Goal: Transaction & Acquisition: Purchase product/service

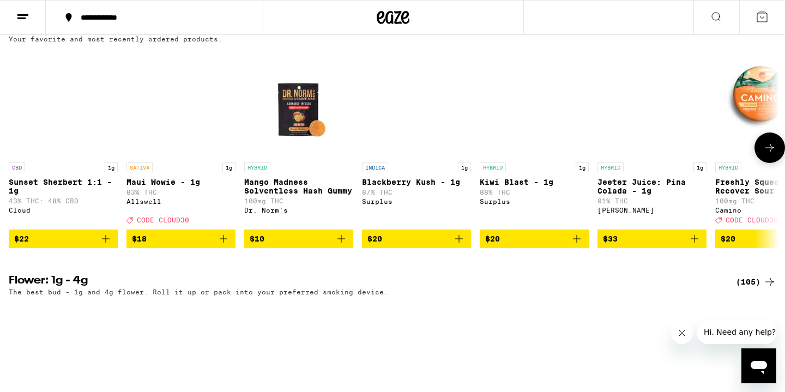
scroll to position [1112, 0]
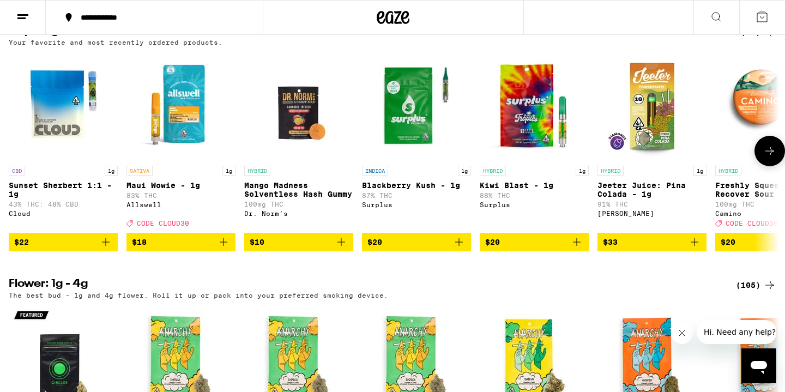
click at [532, 155] on img "Open page for Kiwi Blast - 1g from Surplus" at bounding box center [533, 105] width 109 height 109
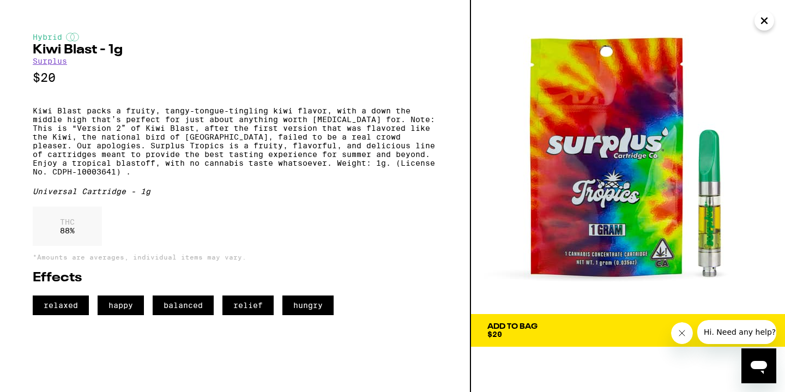
click at [571, 323] on span "Add To Bag $20" at bounding box center [627, 330] width 281 height 15
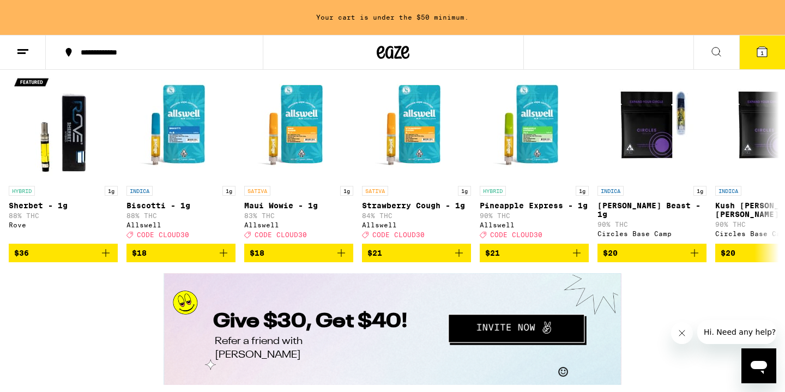
scroll to position [1871, 0]
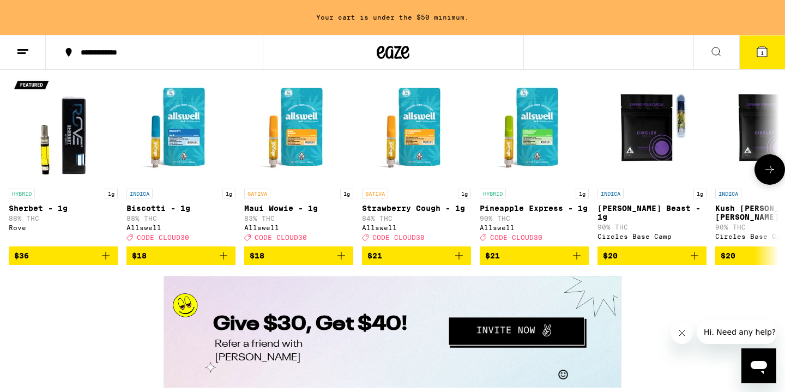
click at [768, 185] on button at bounding box center [769, 169] width 31 height 31
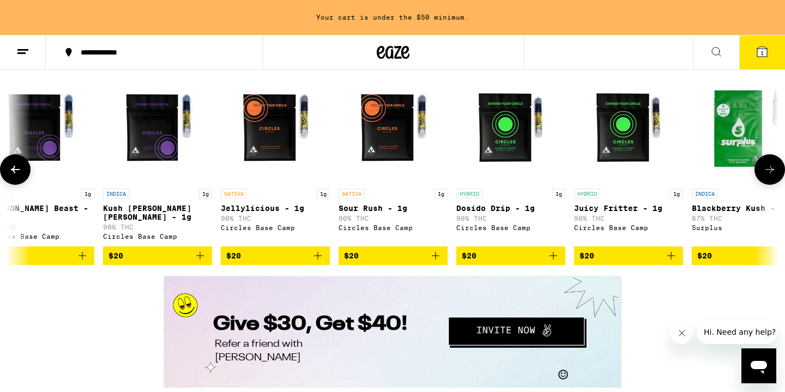
scroll to position [0, 648]
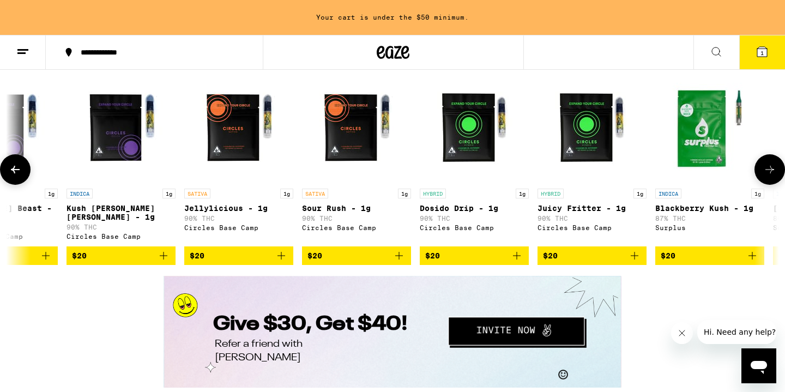
click at [669, 260] on span "$20" at bounding box center [667, 255] width 15 height 9
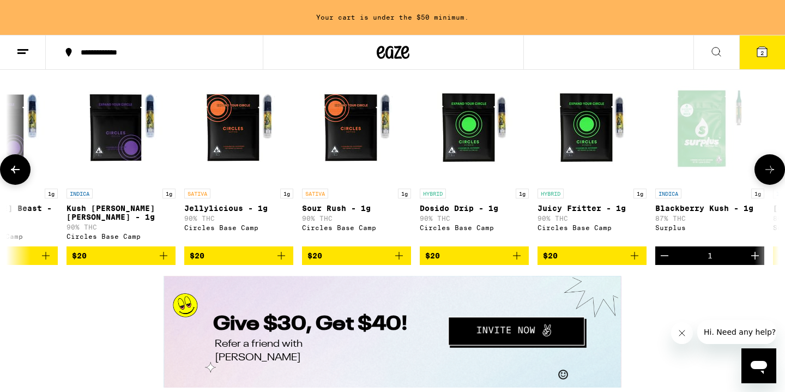
click at [765, 173] on icon at bounding box center [769, 170] width 9 height 8
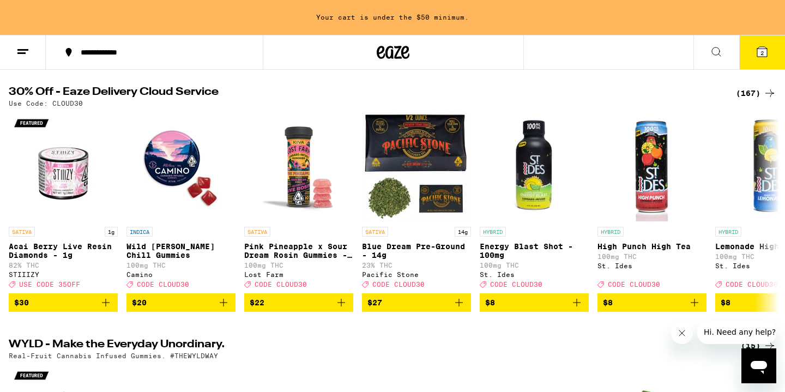
scroll to position [106, 0]
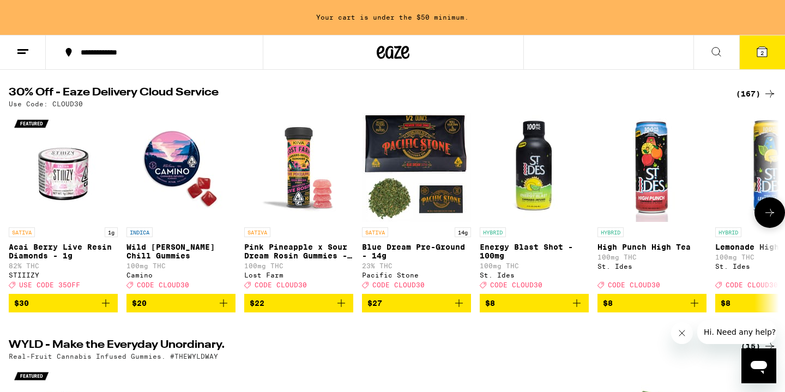
click at [769, 218] on icon at bounding box center [769, 212] width 13 height 13
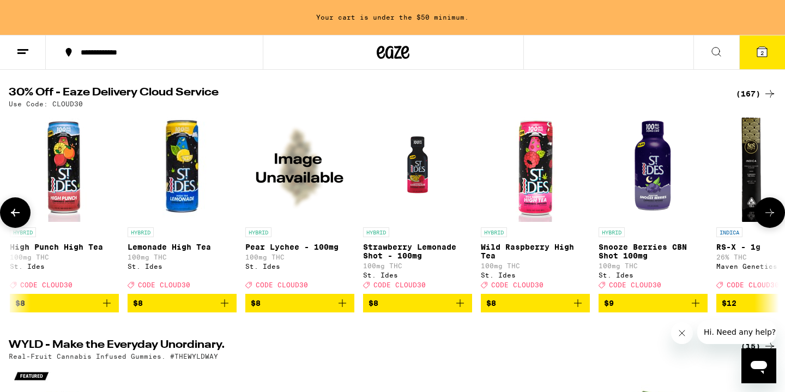
scroll to position [0, 648]
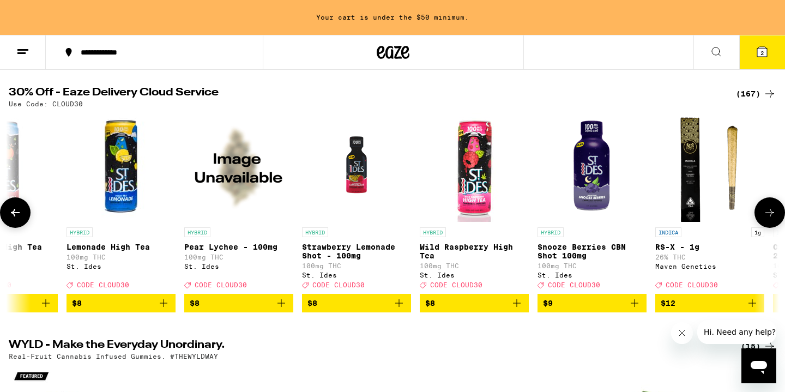
click at [769, 218] on icon at bounding box center [769, 212] width 13 height 13
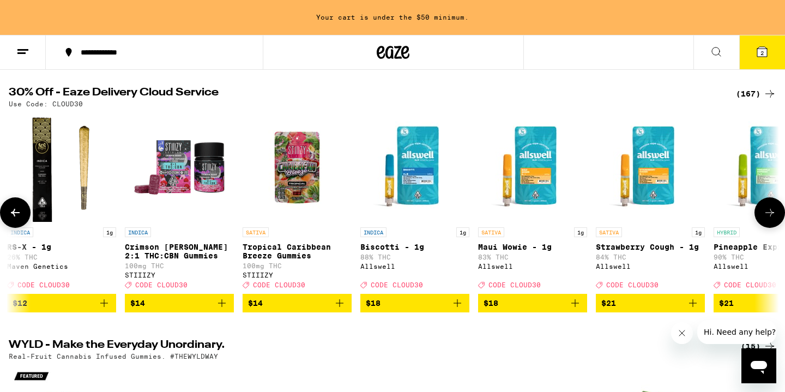
scroll to position [0, 1297]
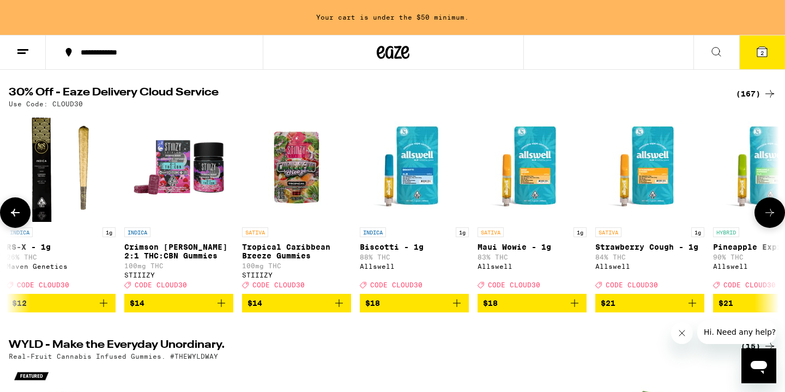
click at [401, 309] on span "$18" at bounding box center [414, 302] width 98 height 13
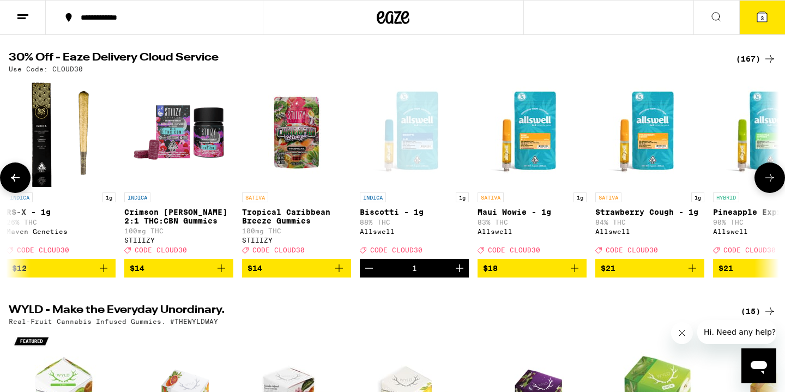
scroll to position [71, 0]
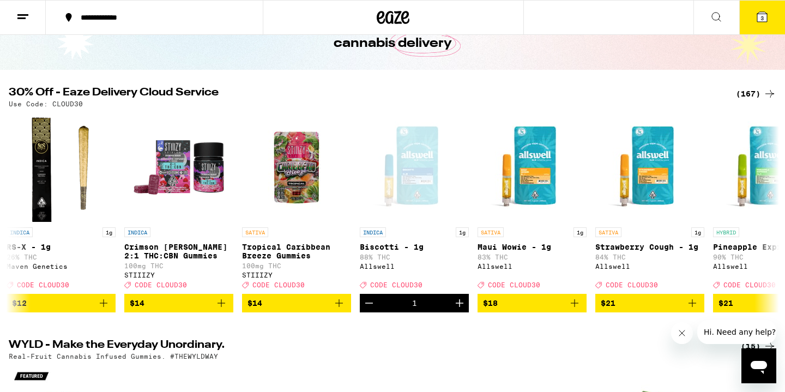
click at [771, 14] on button "3" at bounding box center [762, 18] width 46 height 34
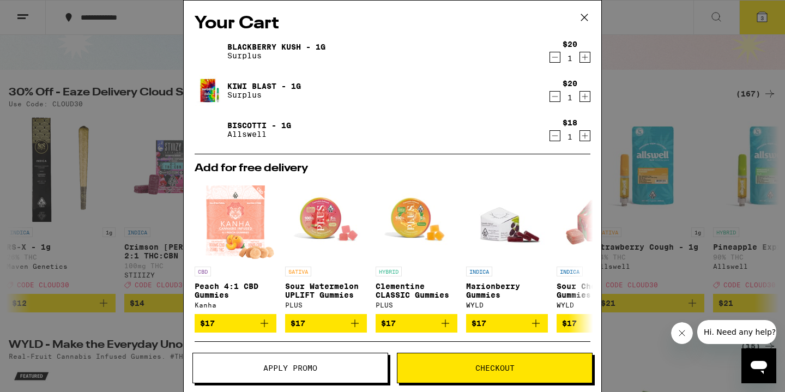
click at [254, 370] on span "Apply Promo" at bounding box center [290, 368] width 194 height 8
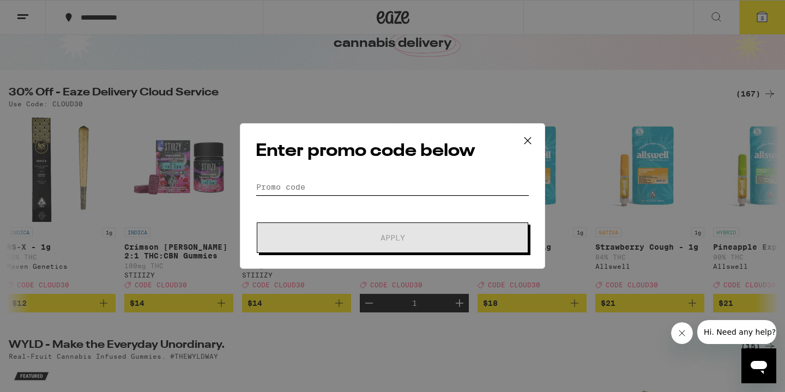
click at [273, 179] on input "Promo Code" at bounding box center [392, 187] width 273 height 16
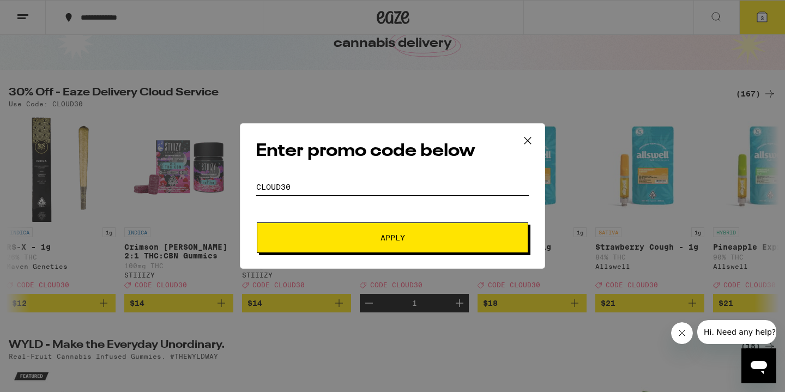
type input "cloud30"
click at [329, 234] on span "Apply" at bounding box center [392, 238] width 196 height 8
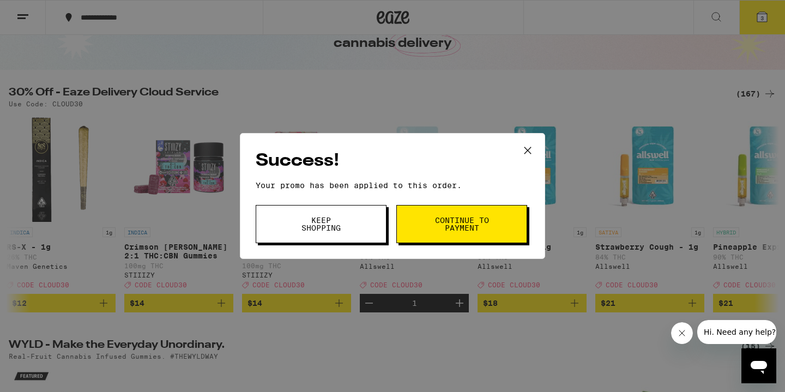
click at [457, 227] on span "Continue to payment" at bounding box center [462, 223] width 56 height 15
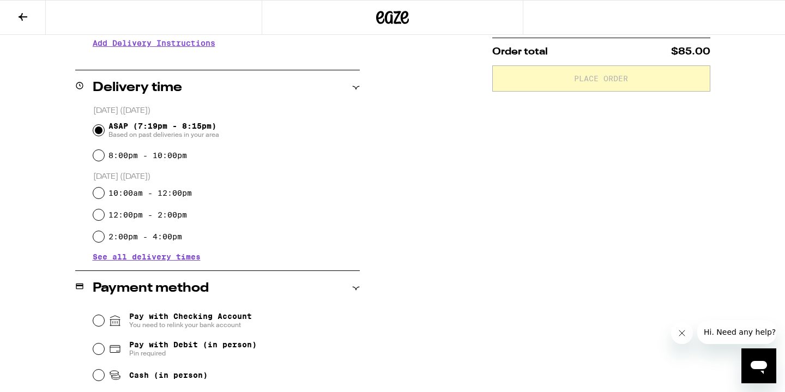
scroll to position [394, 0]
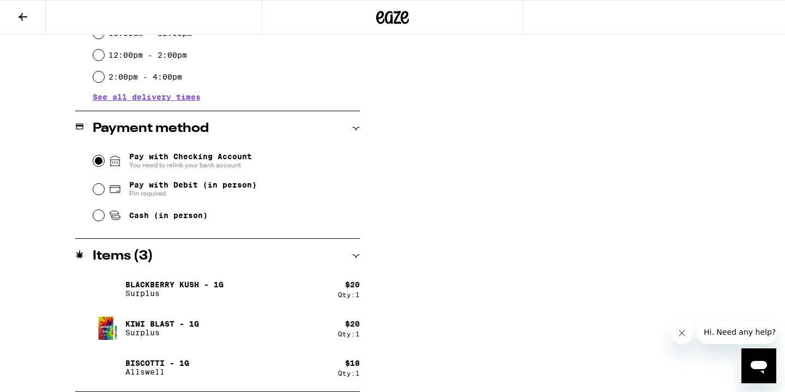
click at [95, 162] on input "Pay with Checking Account You need to relink your bank account" at bounding box center [98, 160] width 11 height 11
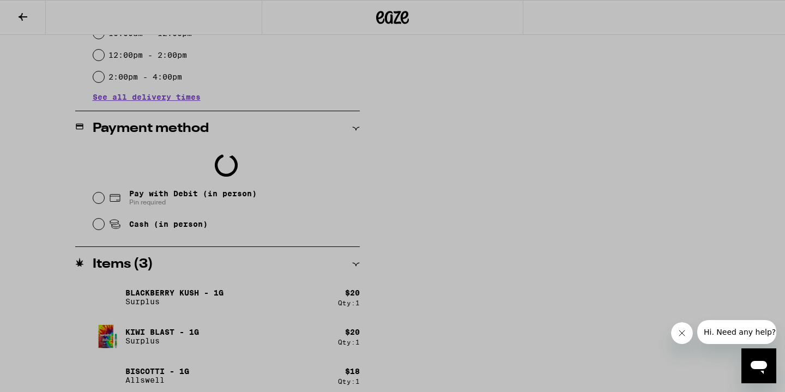
click at [101, 196] on div at bounding box center [392, 196] width 785 height 392
click at [243, 273] on div at bounding box center [392, 196] width 785 height 392
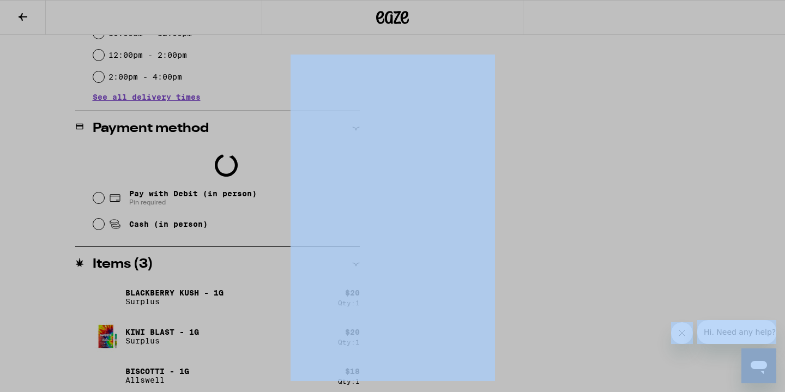
click at [243, 273] on div at bounding box center [392, 196] width 785 height 392
click at [19, 23] on div at bounding box center [392, 196] width 785 height 392
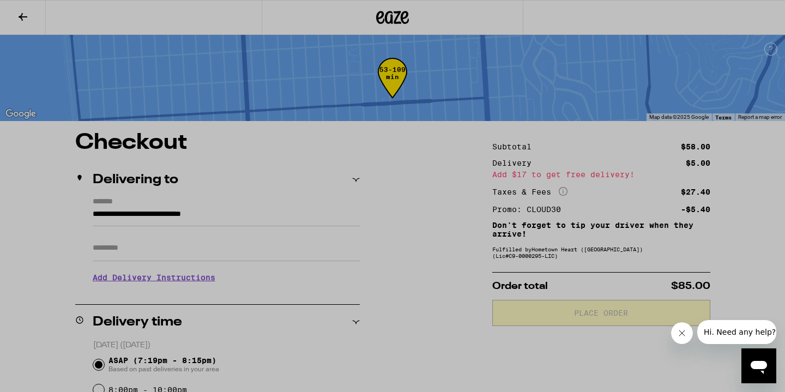
scroll to position [23, 0]
click at [275, 149] on div at bounding box center [392, 196] width 785 height 392
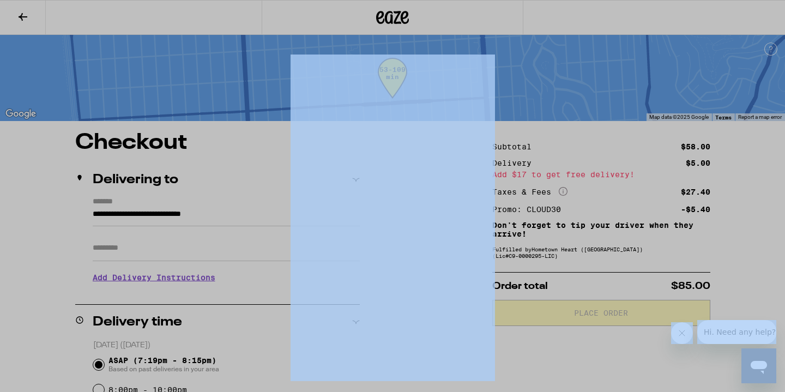
click at [275, 149] on div at bounding box center [392, 196] width 785 height 392
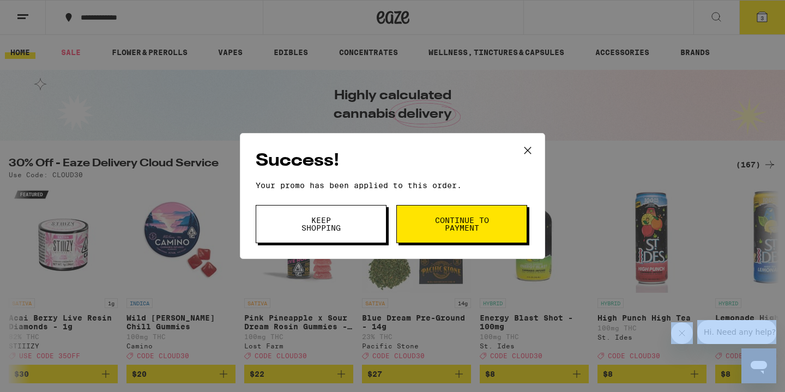
click at [465, 238] on button "Continue to payment" at bounding box center [461, 224] width 131 height 38
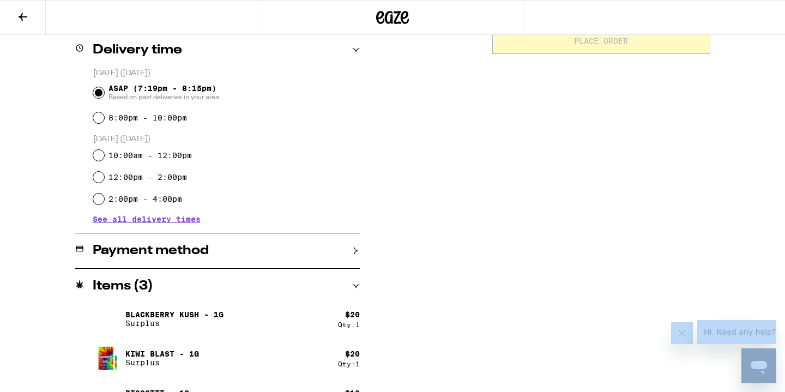
scroll to position [302, 0]
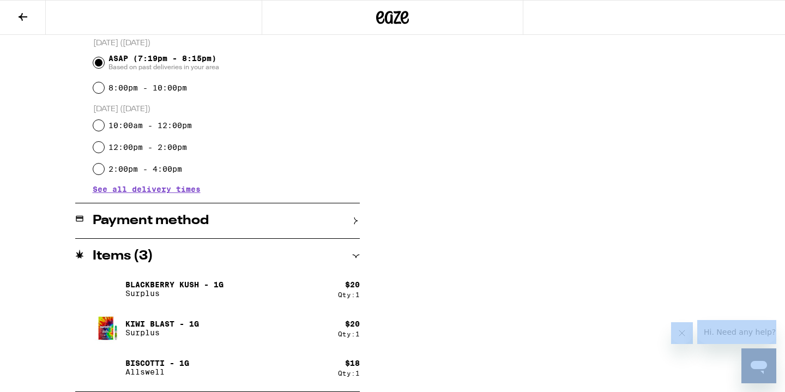
click at [144, 227] on div "Payment method" at bounding box center [217, 220] width 284 height 35
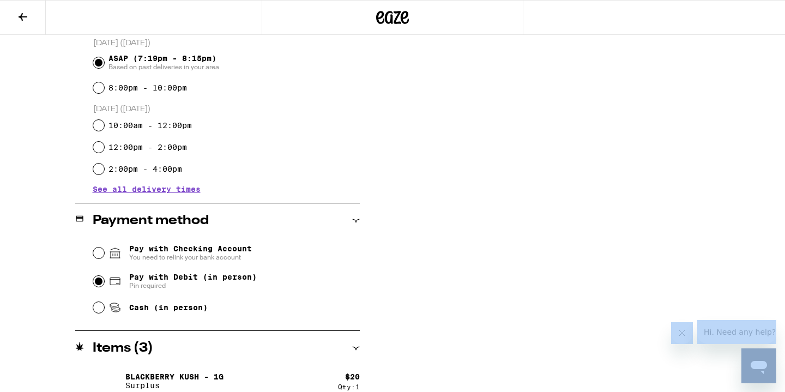
click at [98, 282] on input "Pay with Debit (in person) Pin required" at bounding box center [98, 281] width 11 height 11
radio input "true"
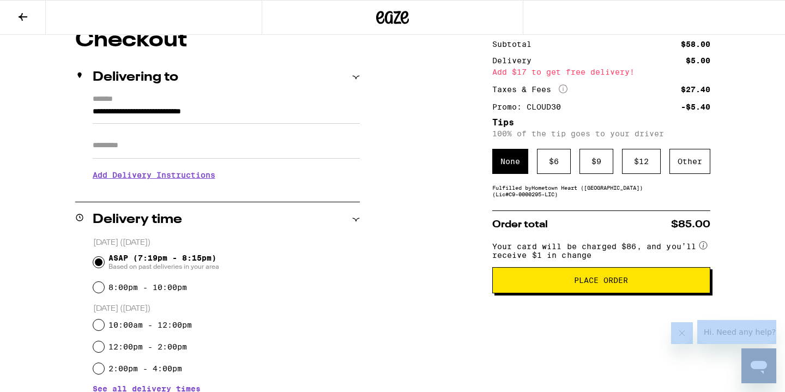
scroll to position [84, 0]
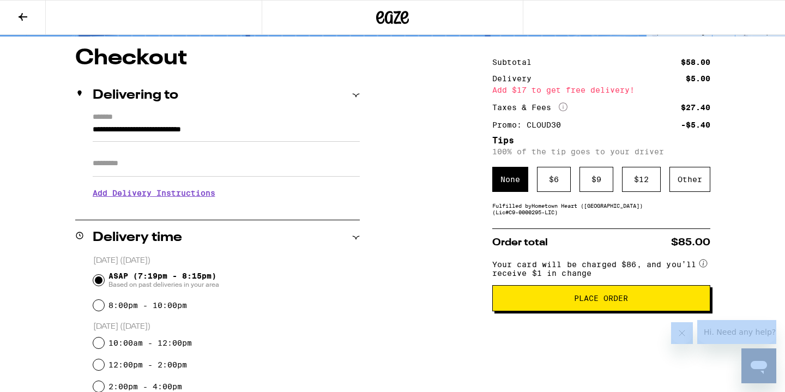
click at [538, 302] on span "Place Order" at bounding box center [600, 298] width 199 height 8
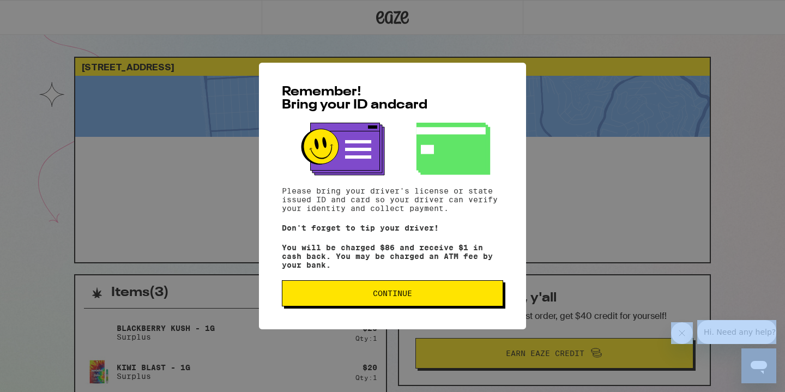
click at [354, 295] on span "Continue" at bounding box center [392, 293] width 203 height 8
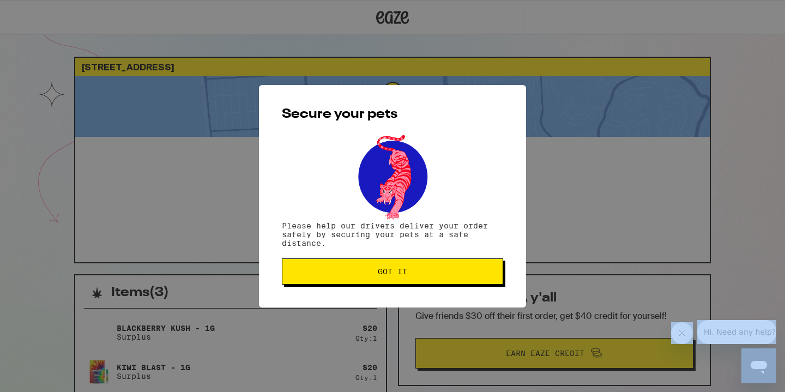
click at [344, 279] on button "Got it" at bounding box center [392, 271] width 221 height 26
